Goal: Task Accomplishment & Management: Use online tool/utility

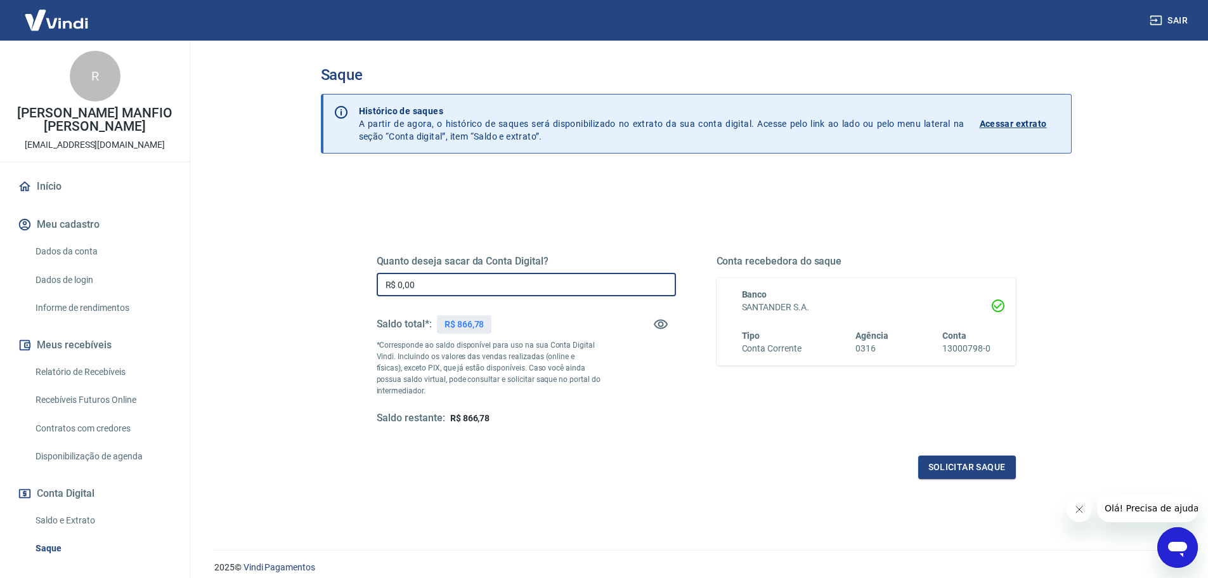
click at [435, 281] on input "R$ 0,00" at bounding box center [526, 284] width 299 height 23
type input "R$ 700,00"
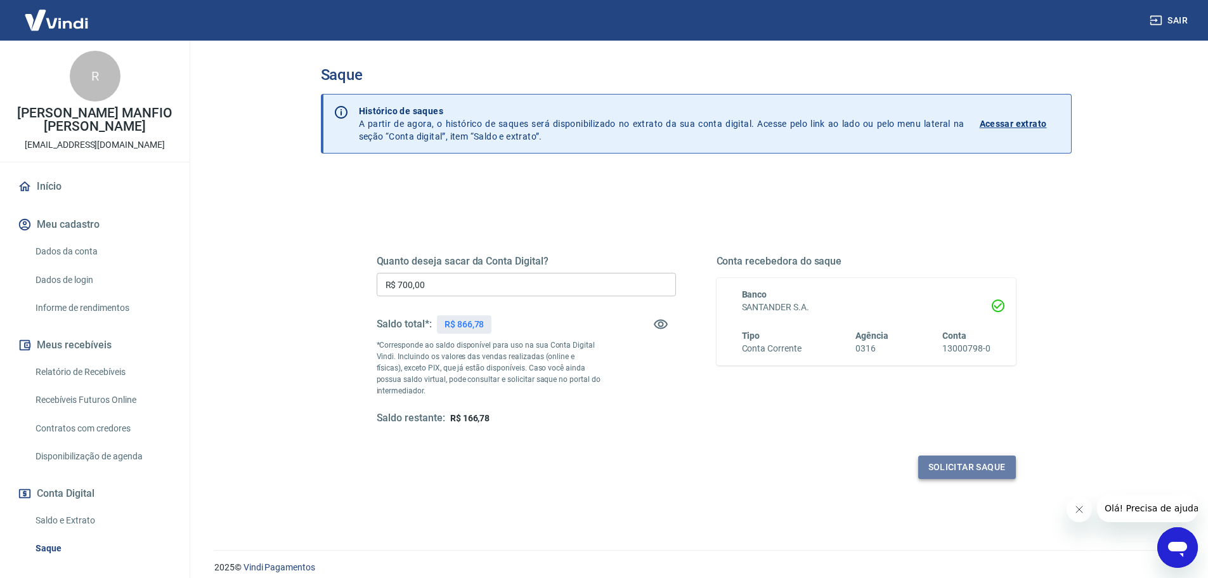
click at [944, 468] on button "Solicitar saque" at bounding box center [967, 466] width 98 height 23
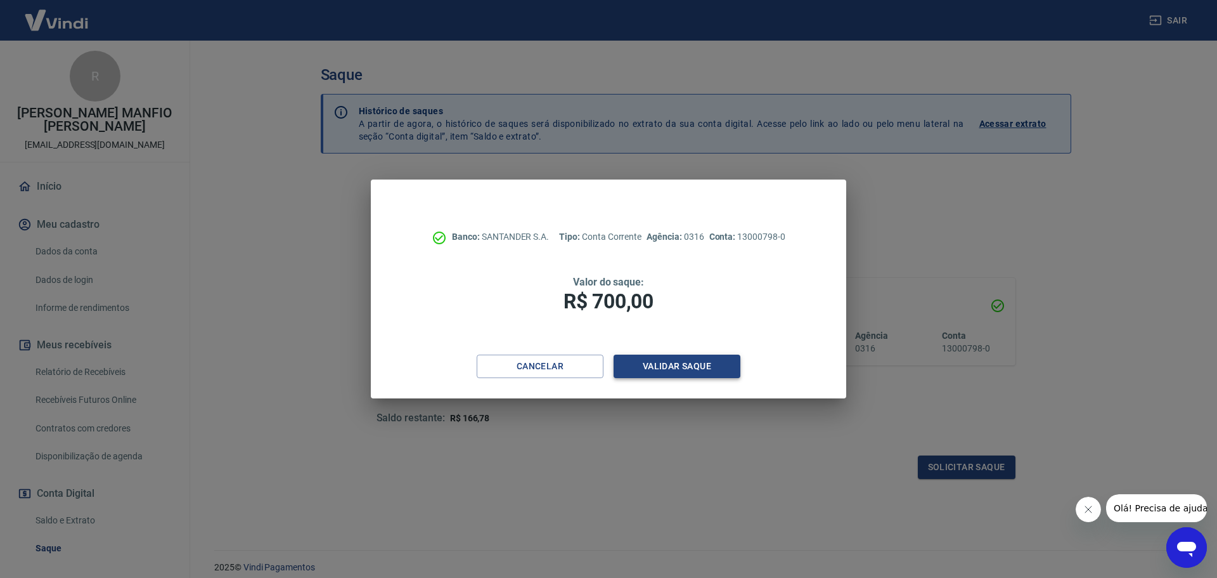
click at [691, 358] on button "Validar saque" at bounding box center [677, 365] width 127 height 23
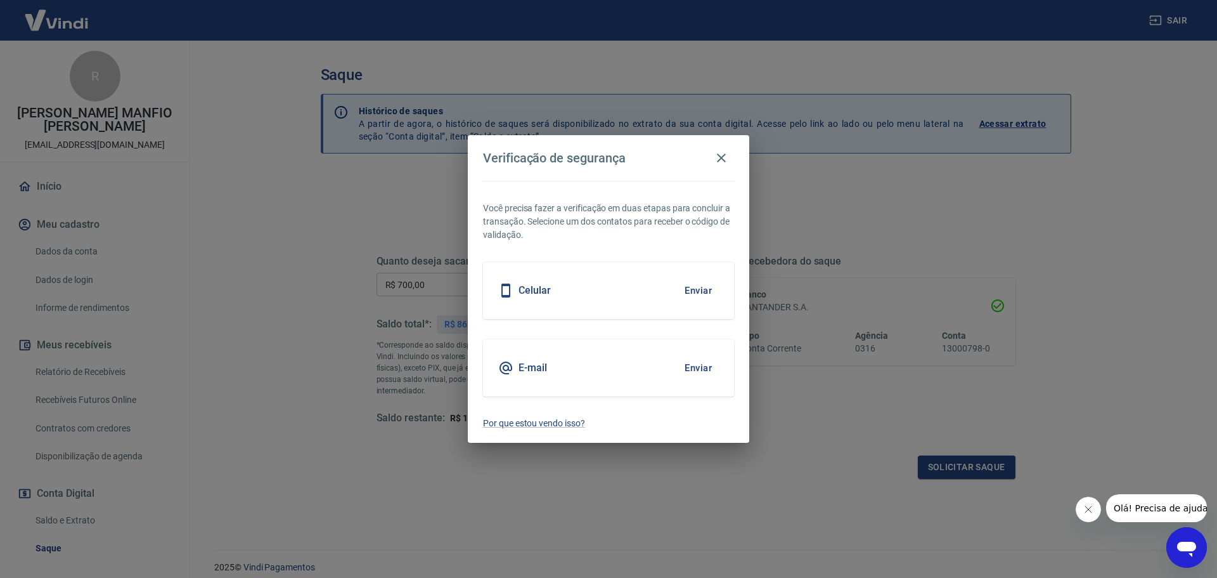
click at [697, 366] on button "Enviar" at bounding box center [698, 367] width 41 height 27
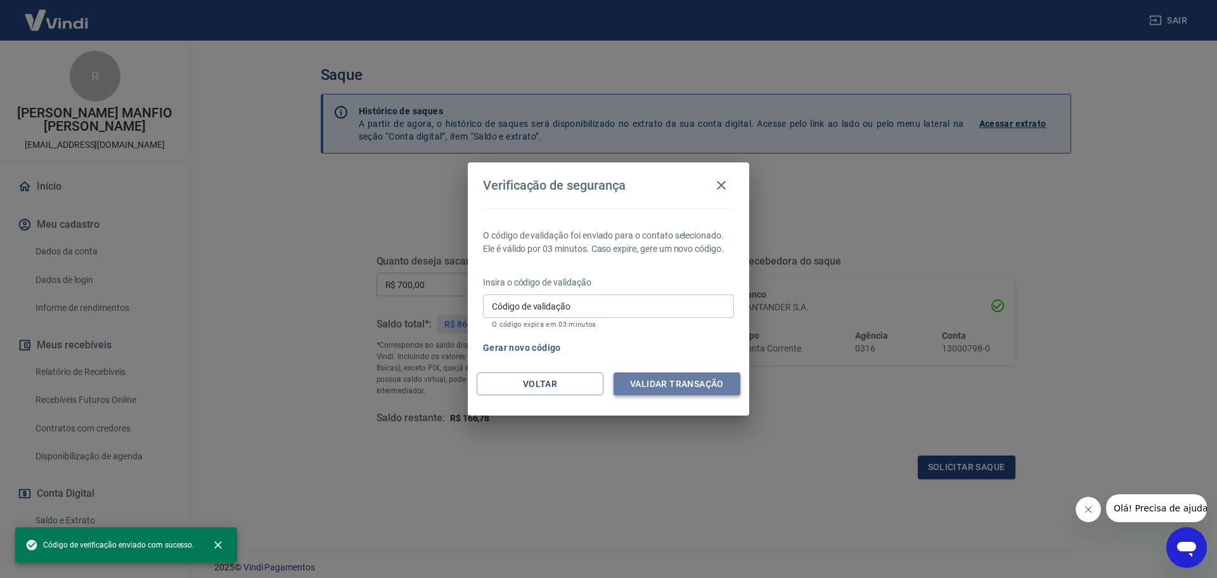
click at [691, 383] on button "Validar transação" at bounding box center [677, 383] width 127 height 23
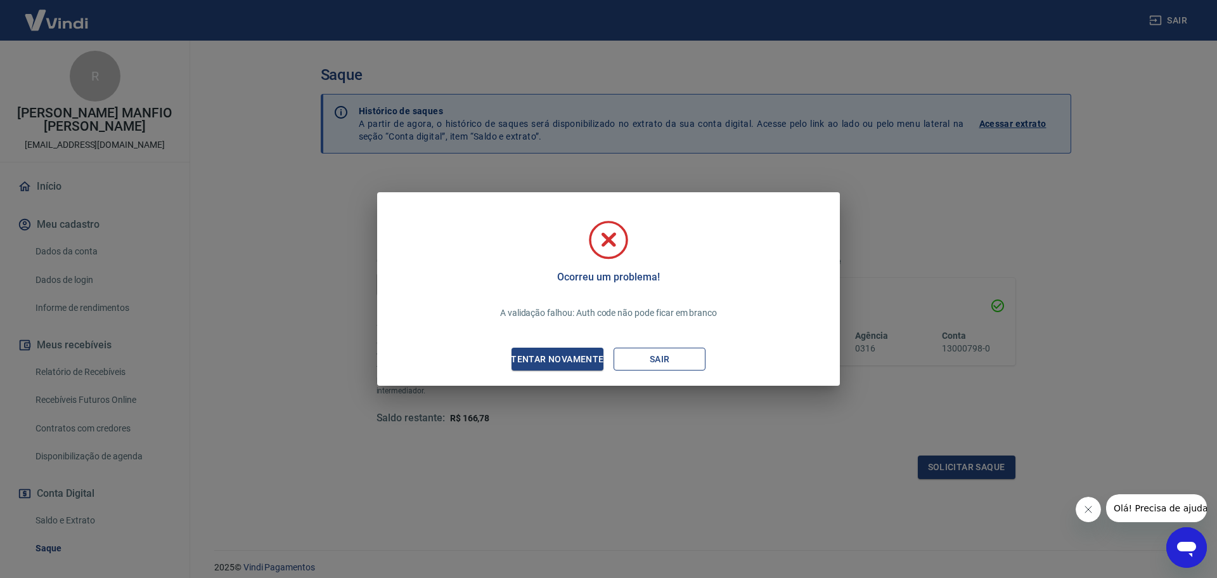
click at [666, 363] on button "Sair" at bounding box center [660, 358] width 92 height 23
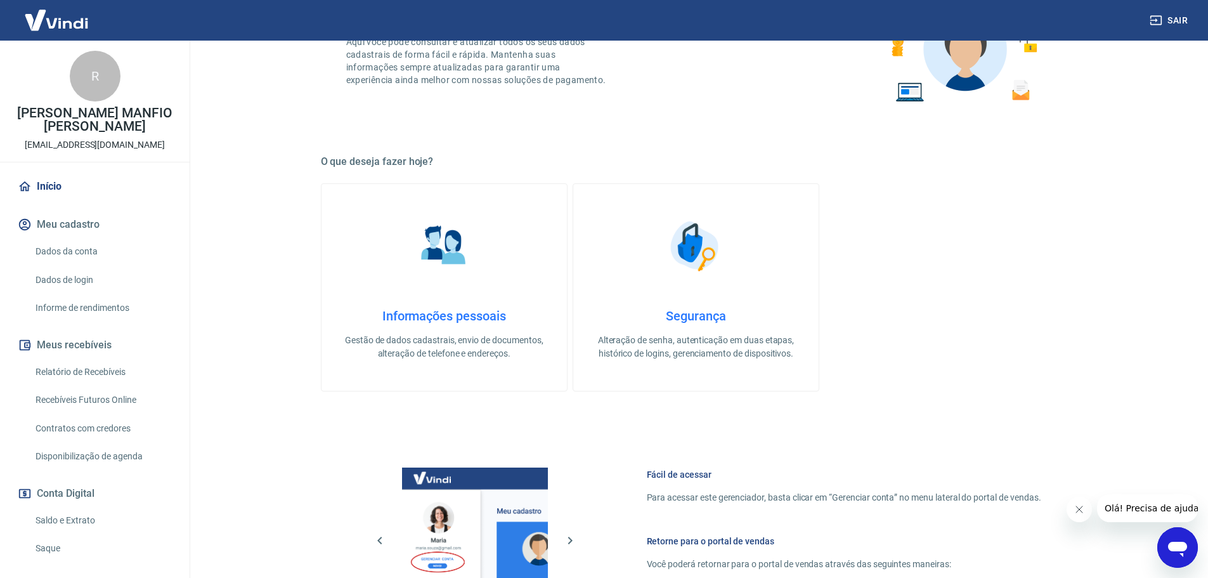
scroll to position [411, 0]
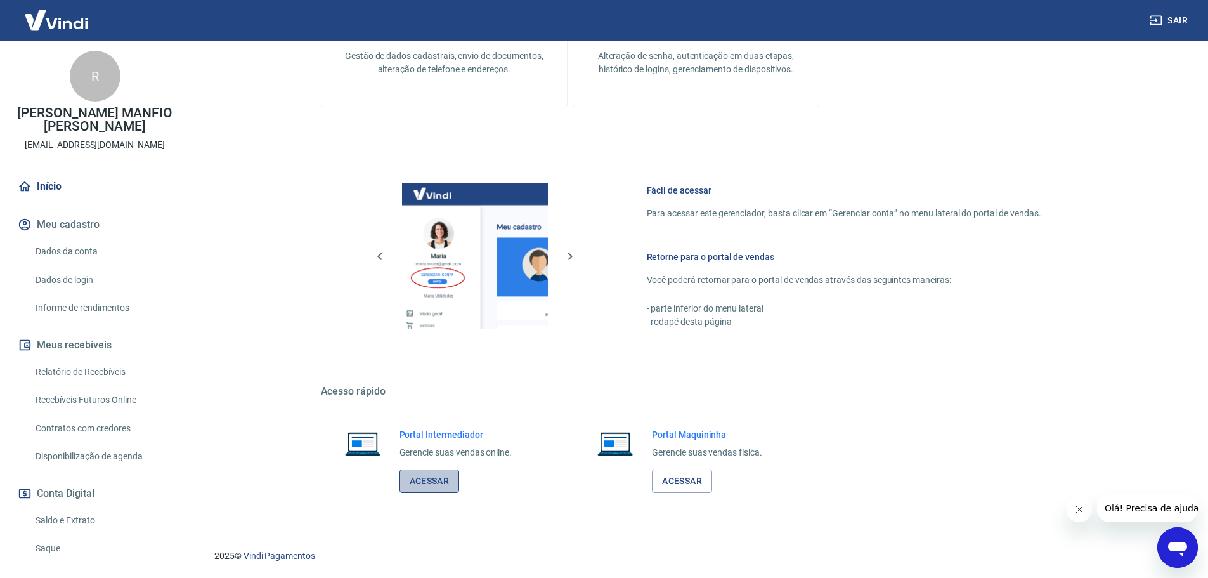
click at [425, 484] on link "Acessar" at bounding box center [429, 480] width 60 height 23
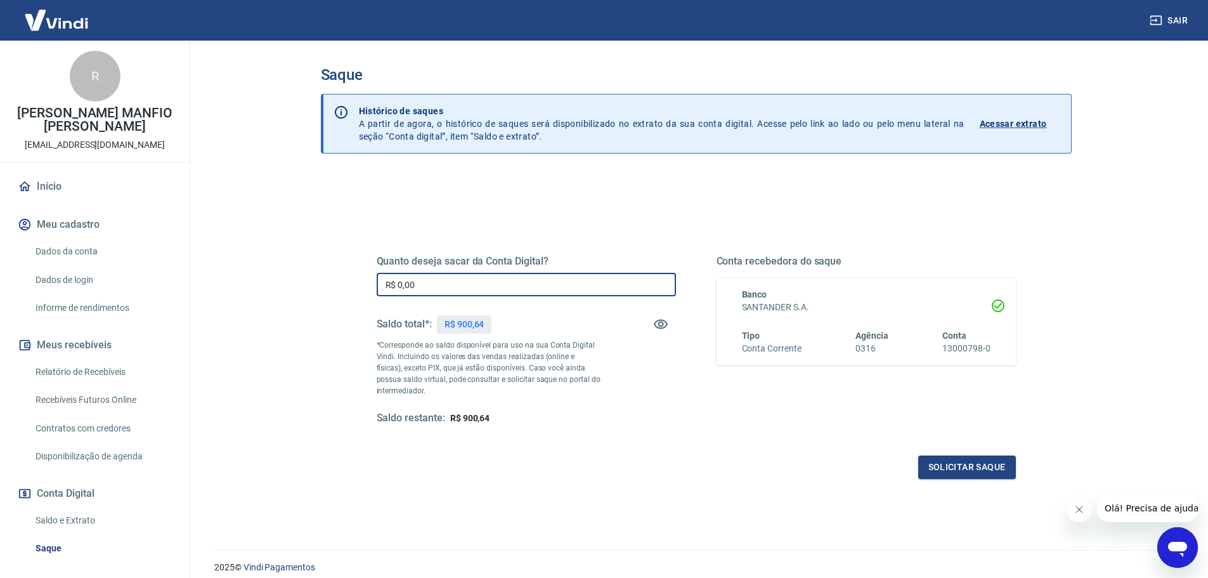
click at [415, 283] on input "R$ 0,00" at bounding box center [526, 284] width 299 height 23
click at [418, 263] on h5 "Quanto deseja sacar da Conta Digital?" at bounding box center [526, 261] width 299 height 13
click at [427, 279] on input "R$ 0,00" at bounding box center [526, 284] width 299 height 23
type input "R$ 800,00"
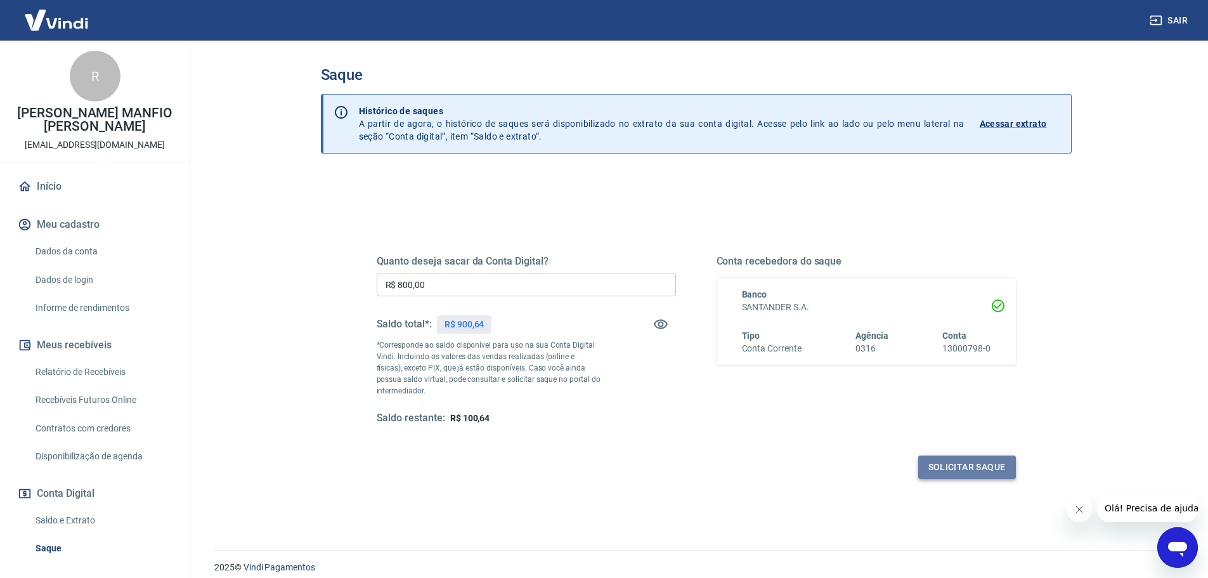
click at [935, 461] on button "Solicitar saque" at bounding box center [967, 466] width 98 height 23
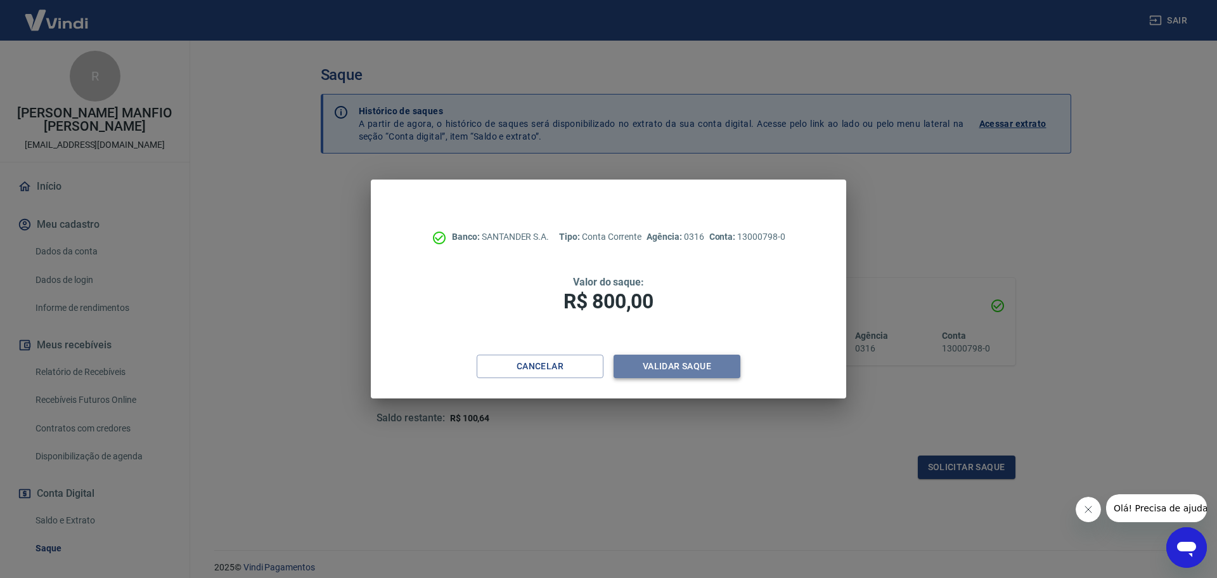
click at [685, 366] on button "Validar saque" at bounding box center [677, 365] width 127 height 23
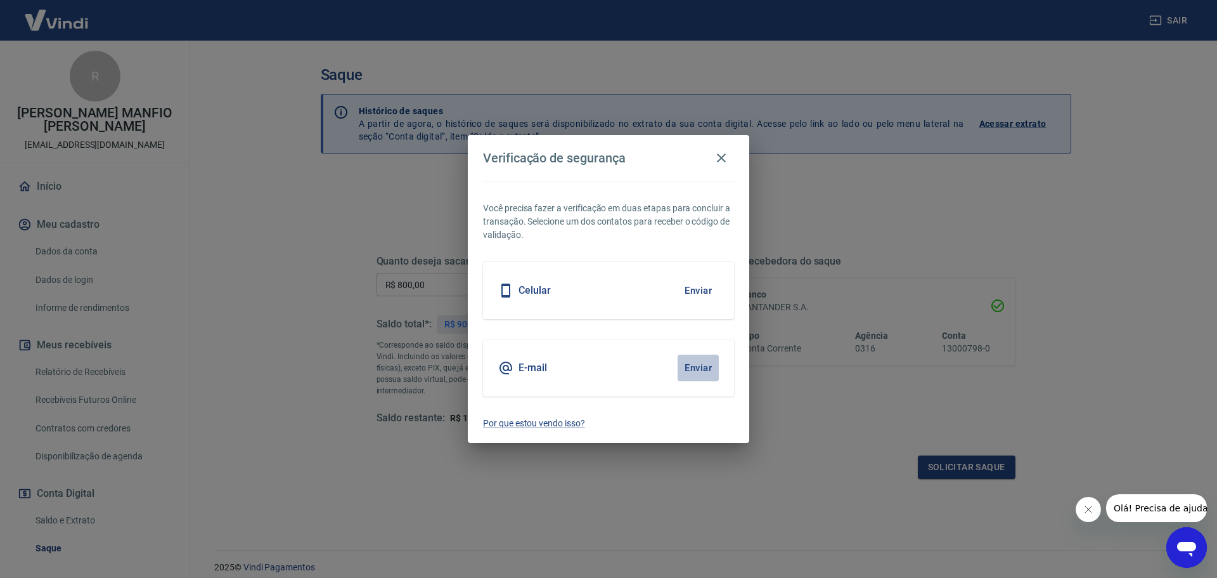
click at [701, 368] on button "Enviar" at bounding box center [698, 367] width 41 height 27
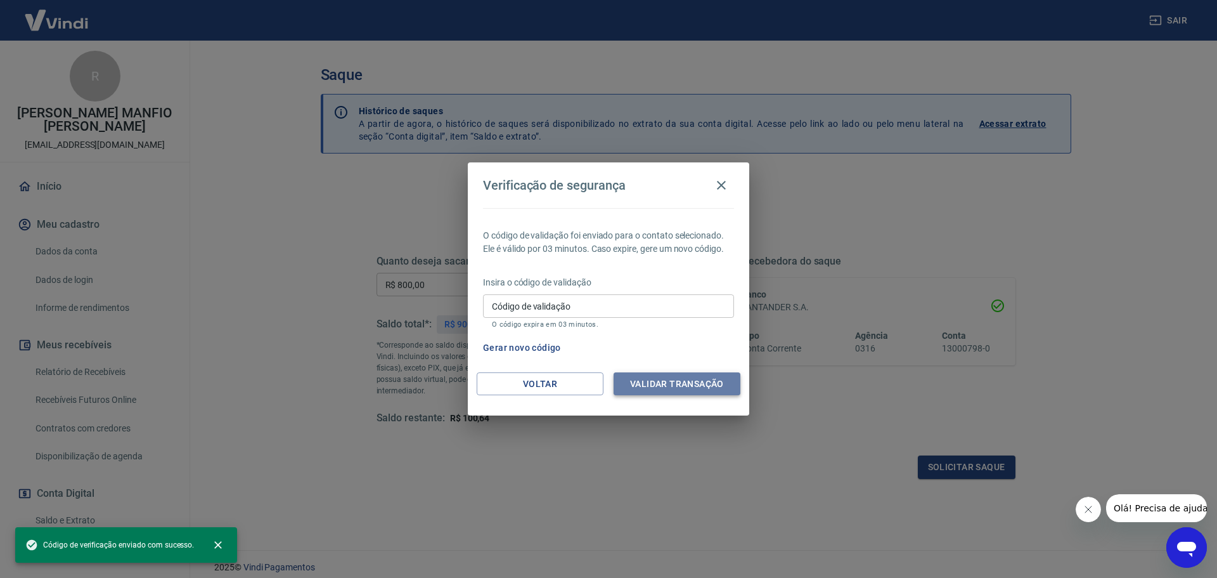
click at [691, 386] on button "Validar transação" at bounding box center [677, 383] width 127 height 23
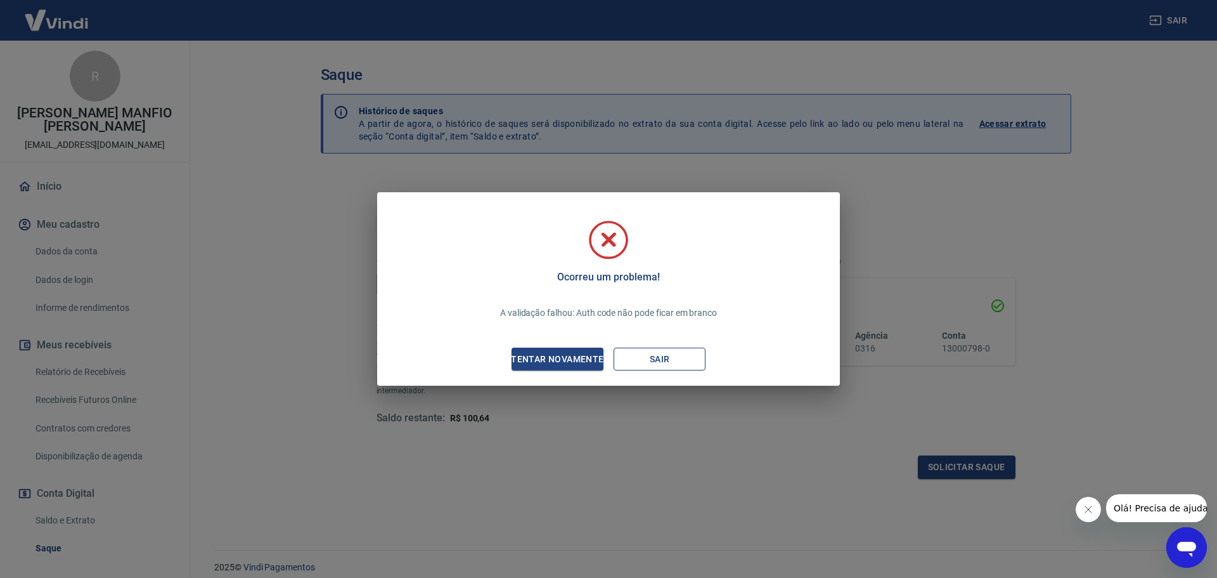
click at [648, 361] on button "Sair" at bounding box center [660, 358] width 92 height 23
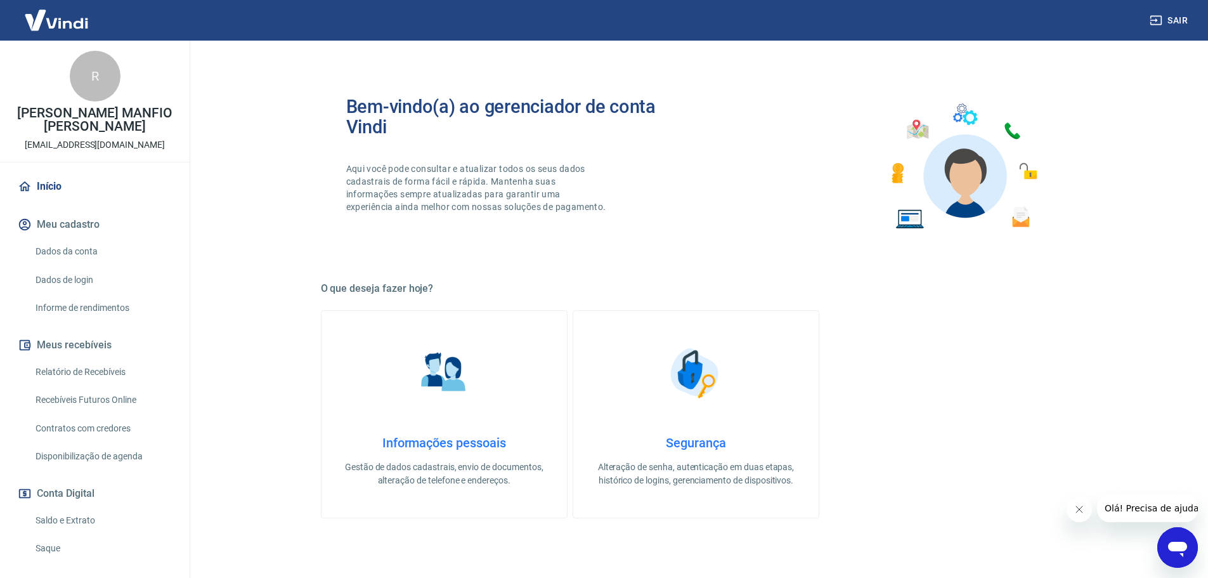
scroll to position [380, 0]
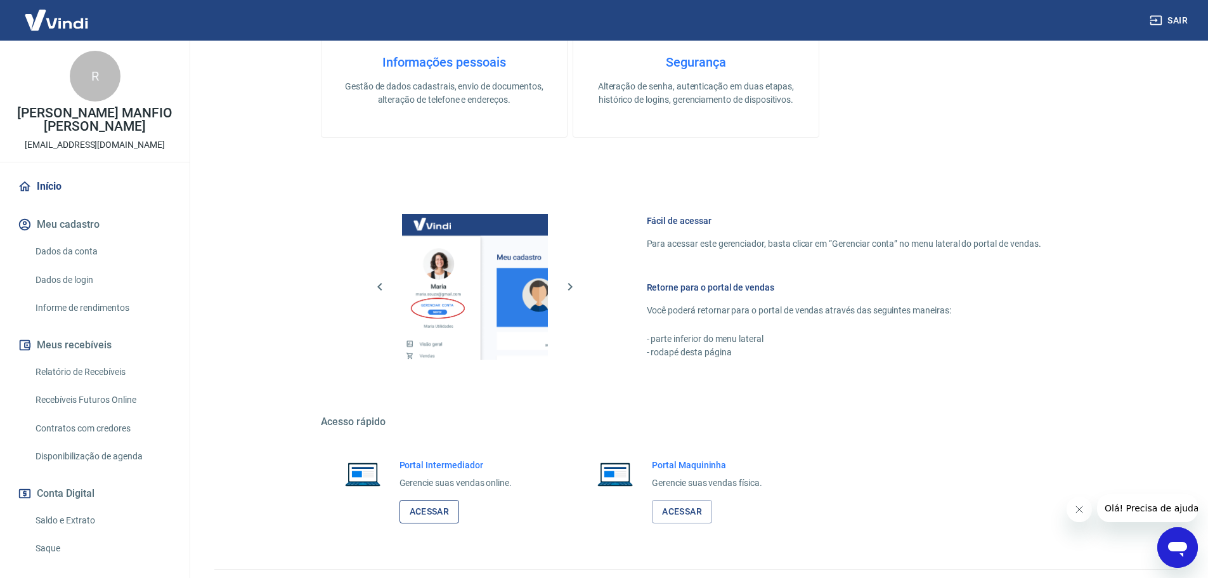
click at [410, 512] on link "Acessar" at bounding box center [429, 511] width 60 height 23
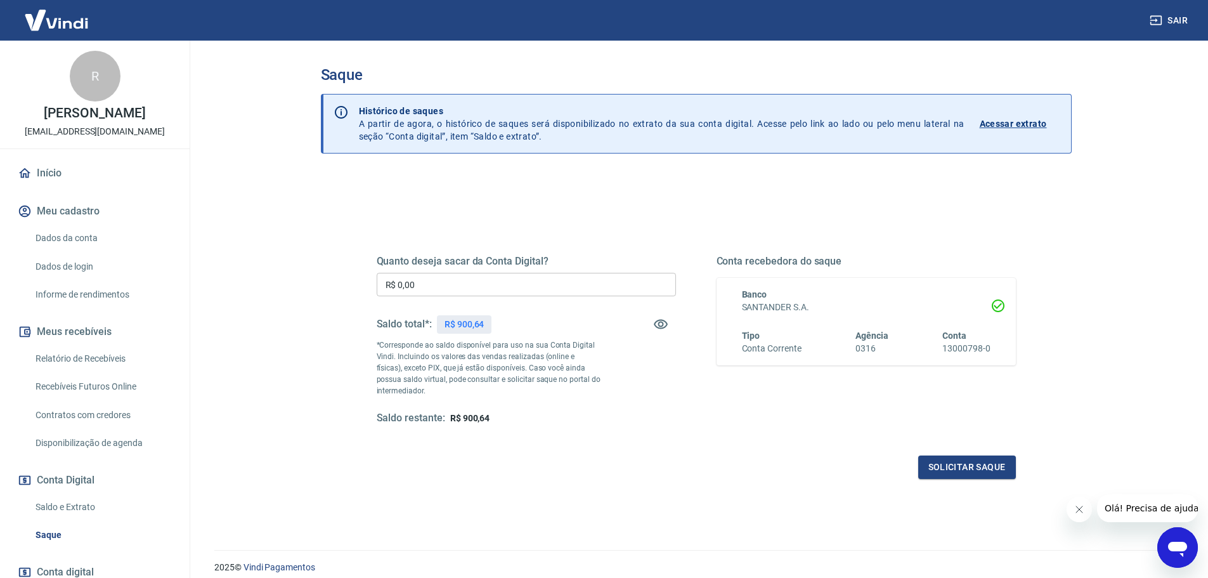
click at [417, 285] on input "R$ 0,00" at bounding box center [526, 284] width 299 height 23
type input "R$ 800,00"
click at [944, 470] on button "Solicitar saque" at bounding box center [967, 466] width 98 height 23
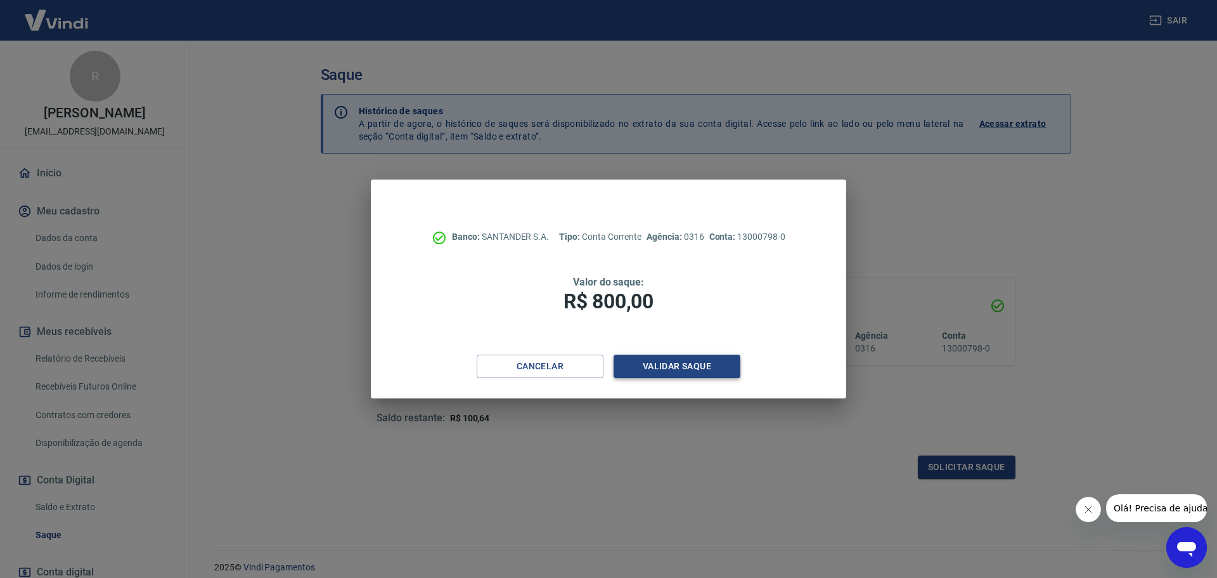
click at [675, 371] on button "Validar saque" at bounding box center [677, 365] width 127 height 23
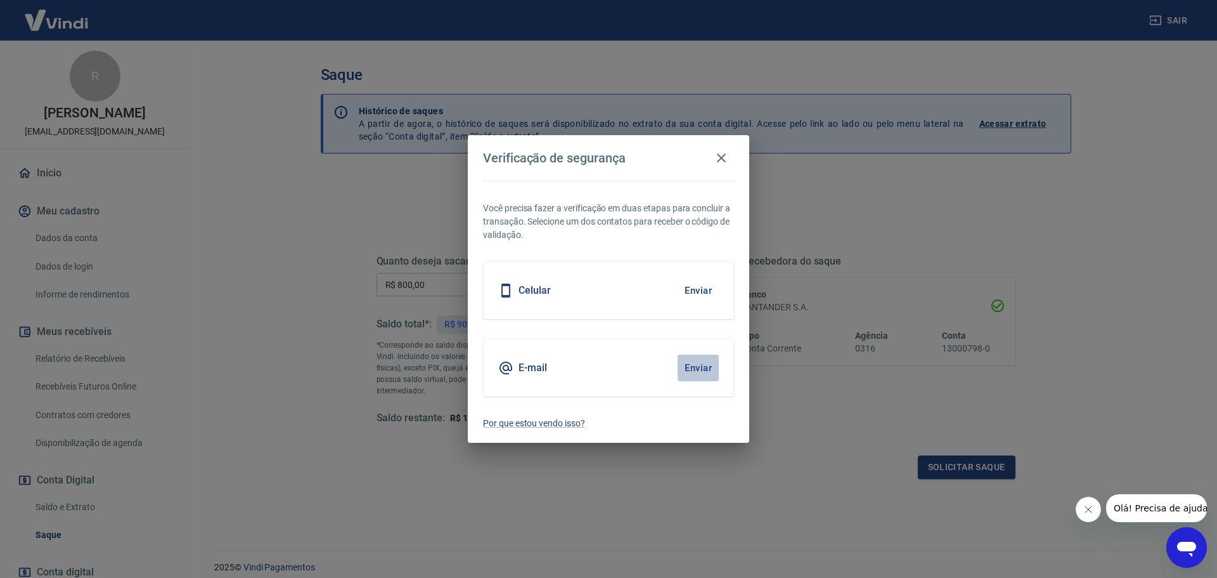
click at [708, 366] on button "Enviar" at bounding box center [698, 367] width 41 height 27
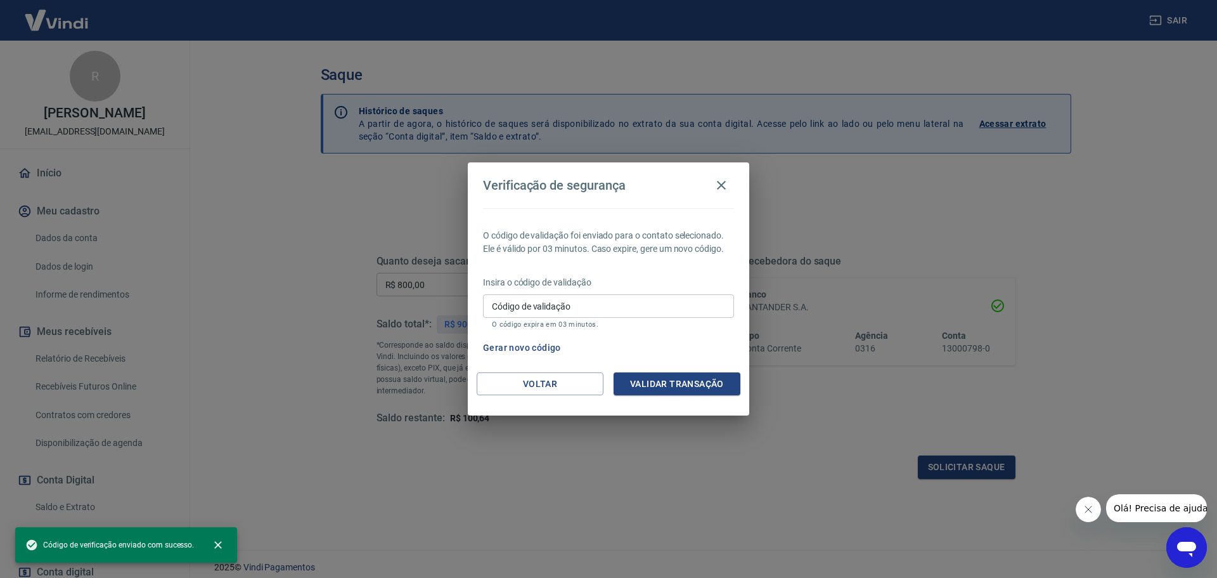
click at [512, 302] on div "Código de validação Código de validação O código expira em 03 minutos." at bounding box center [608, 311] width 251 height 34
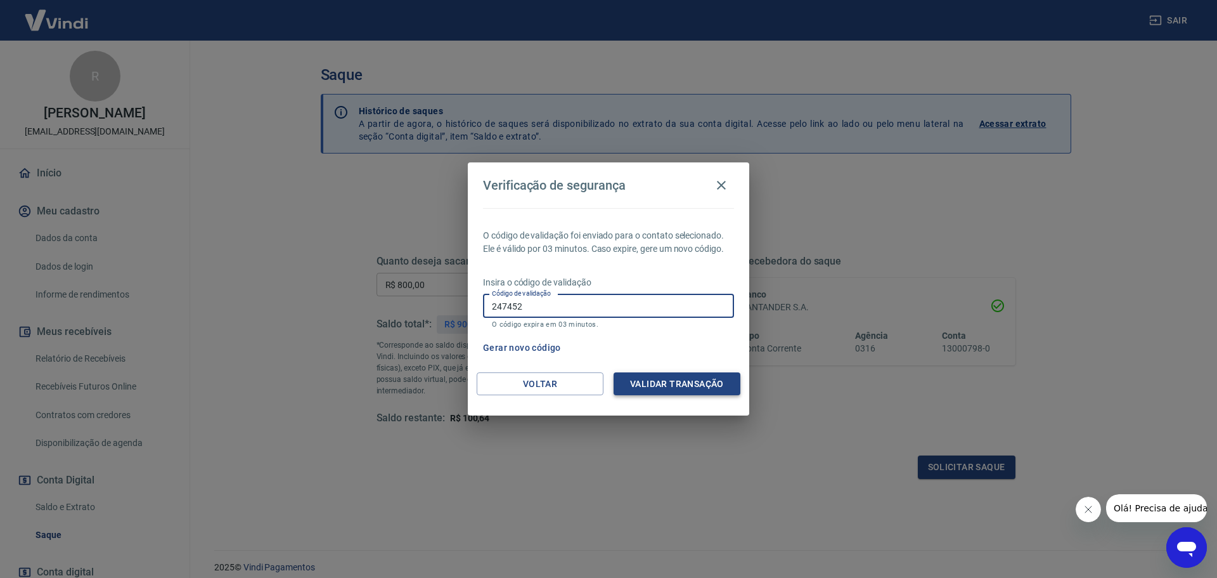
type input "247452"
click at [720, 388] on button "Validar transação" at bounding box center [677, 383] width 127 height 23
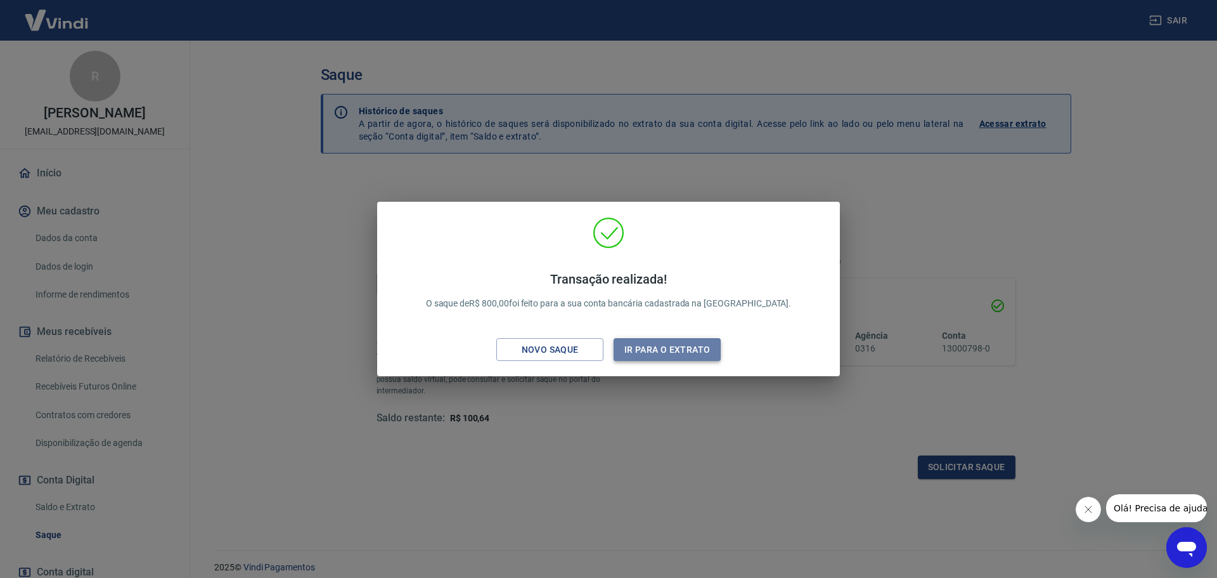
click at [671, 352] on button "Ir para o extrato" at bounding box center [667, 349] width 107 height 23
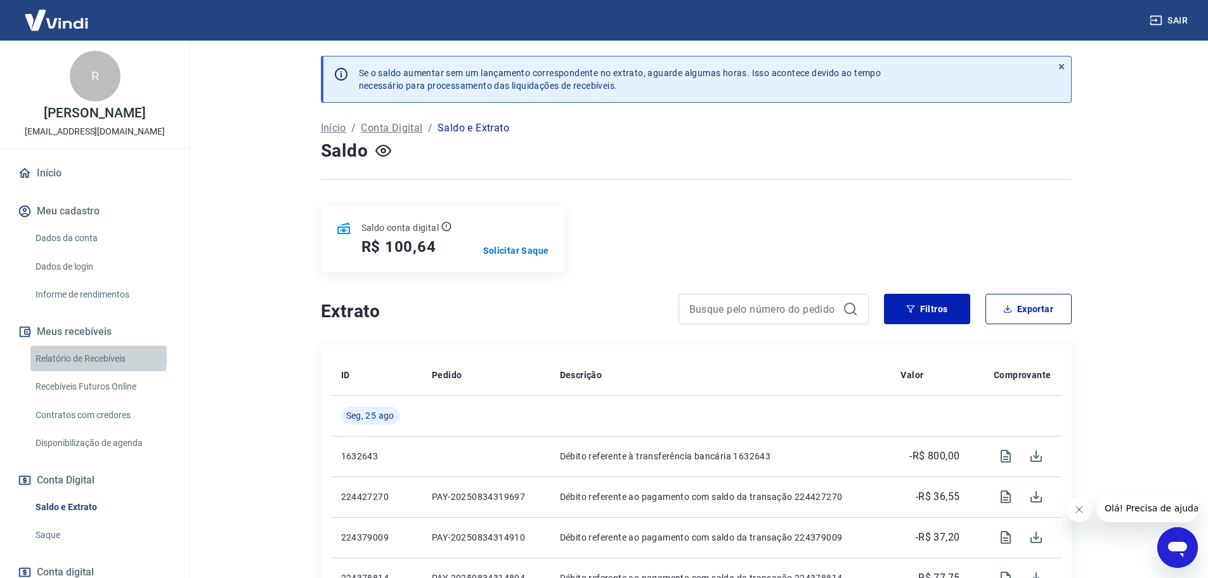
click at [81, 370] on link "Relatório de Recebíveis" at bounding box center [102, 359] width 144 height 26
